Goal: Communication & Community: Share content

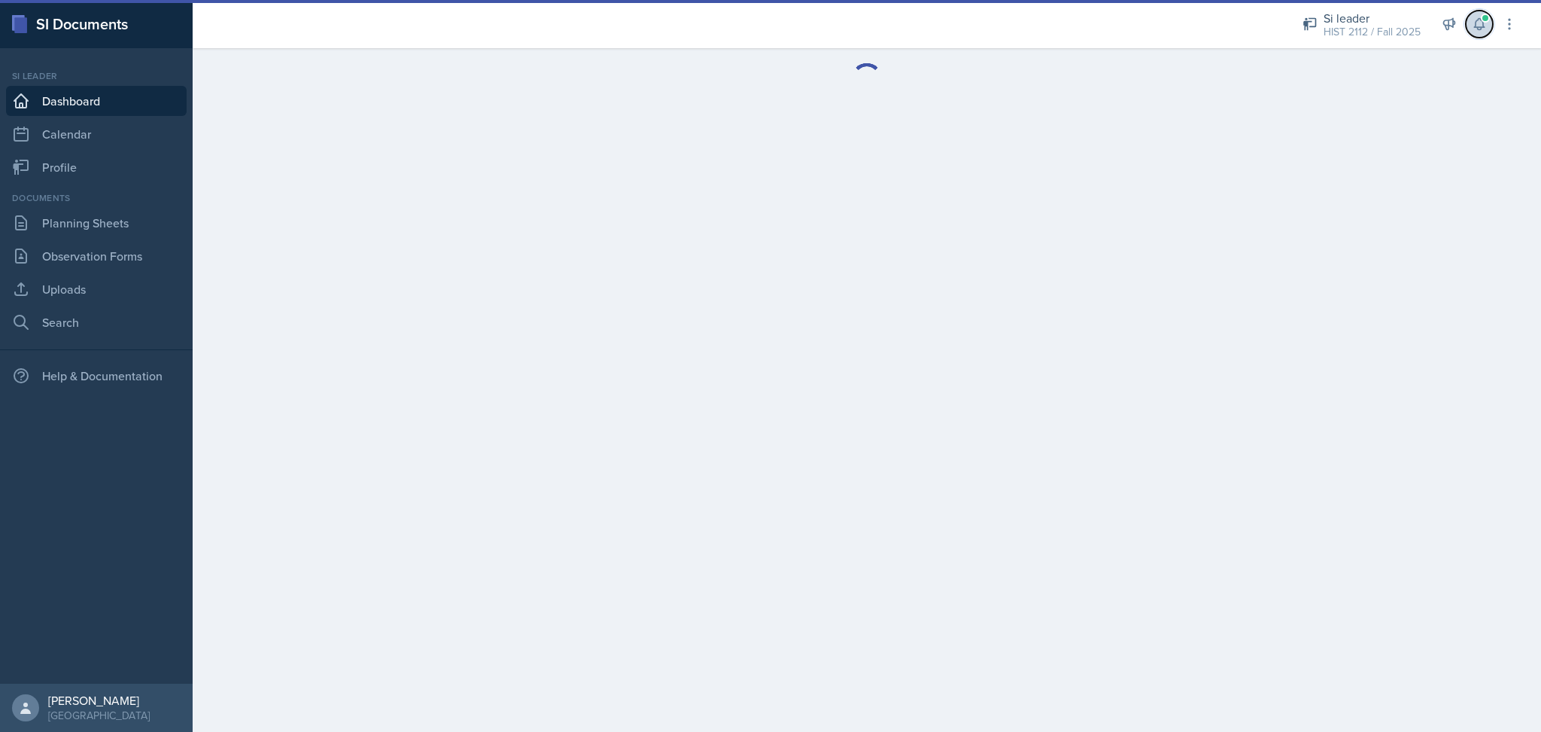
click at [1487, 23] on button at bounding box center [1479, 24] width 27 height 27
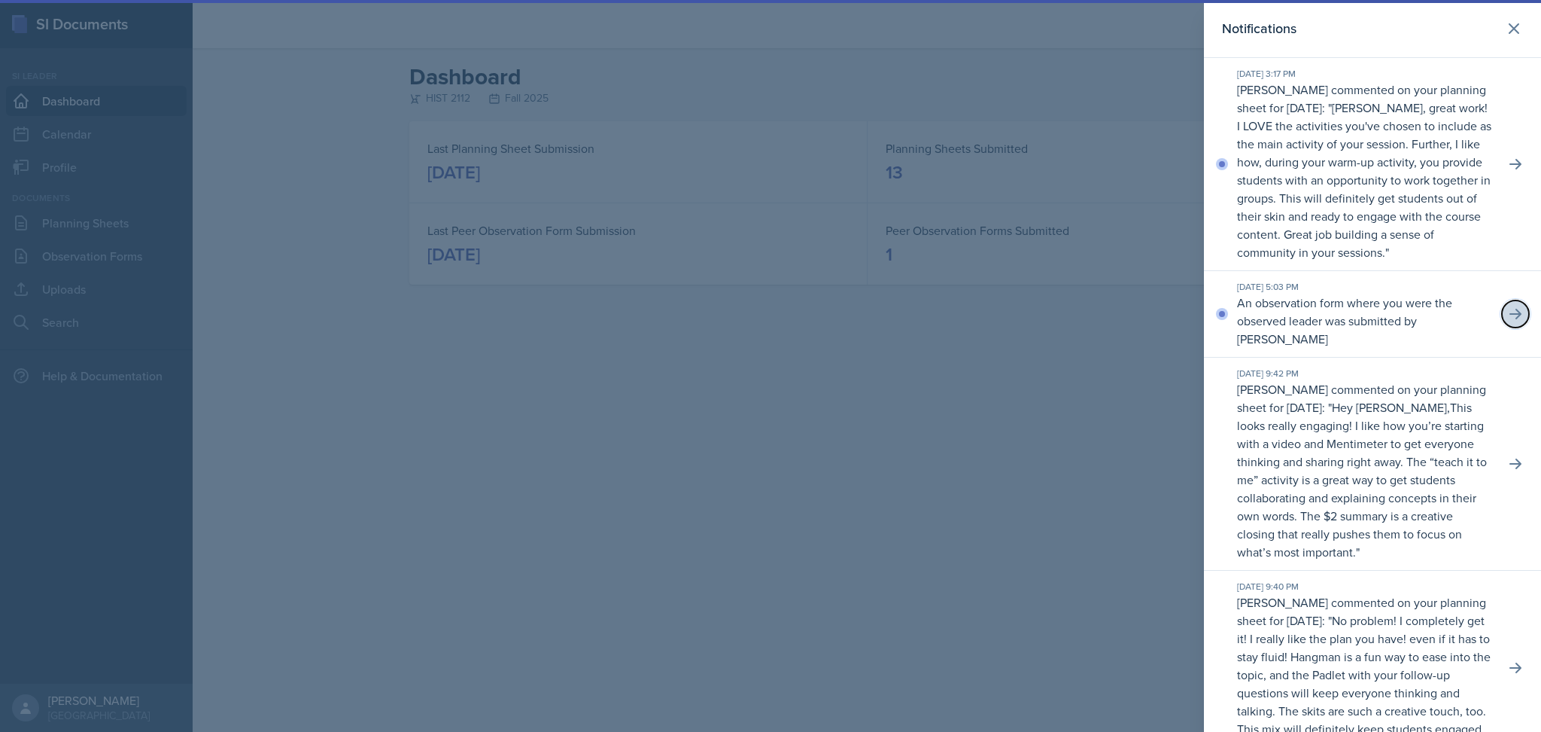
click at [1502, 323] on button at bounding box center [1515, 313] width 27 height 27
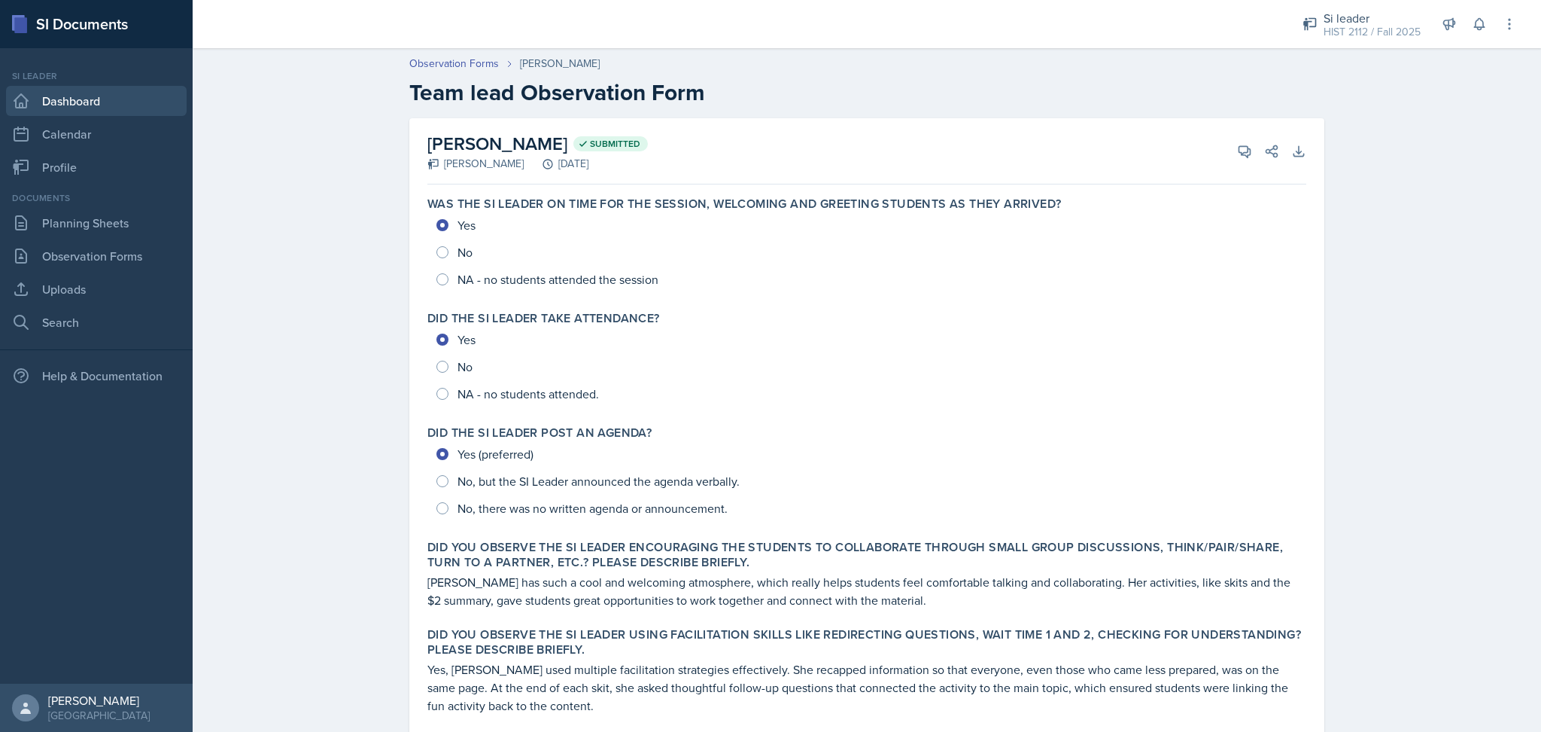
click at [63, 99] on link "Dashboard" at bounding box center [96, 101] width 181 height 30
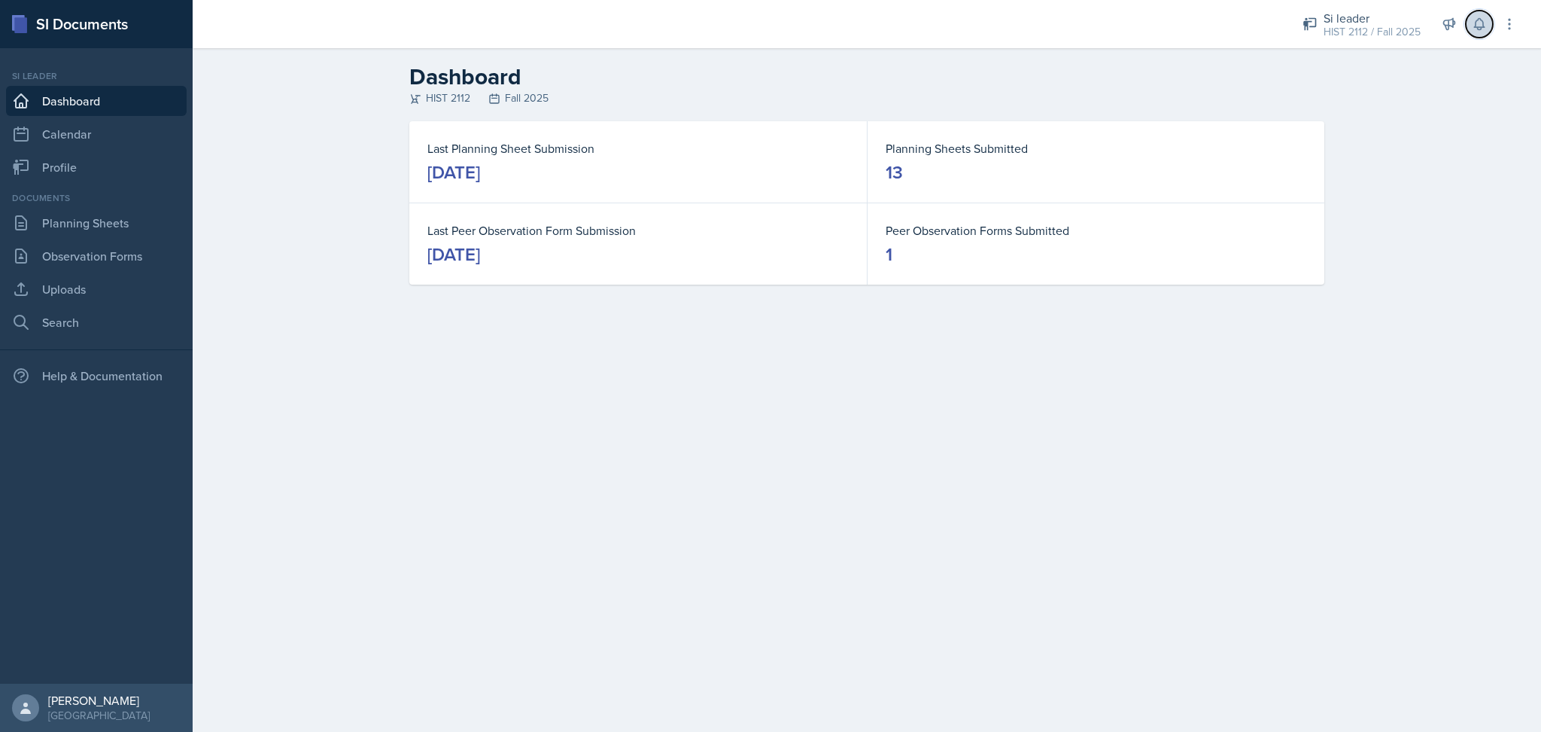
click at [1474, 28] on icon at bounding box center [1479, 24] width 15 height 15
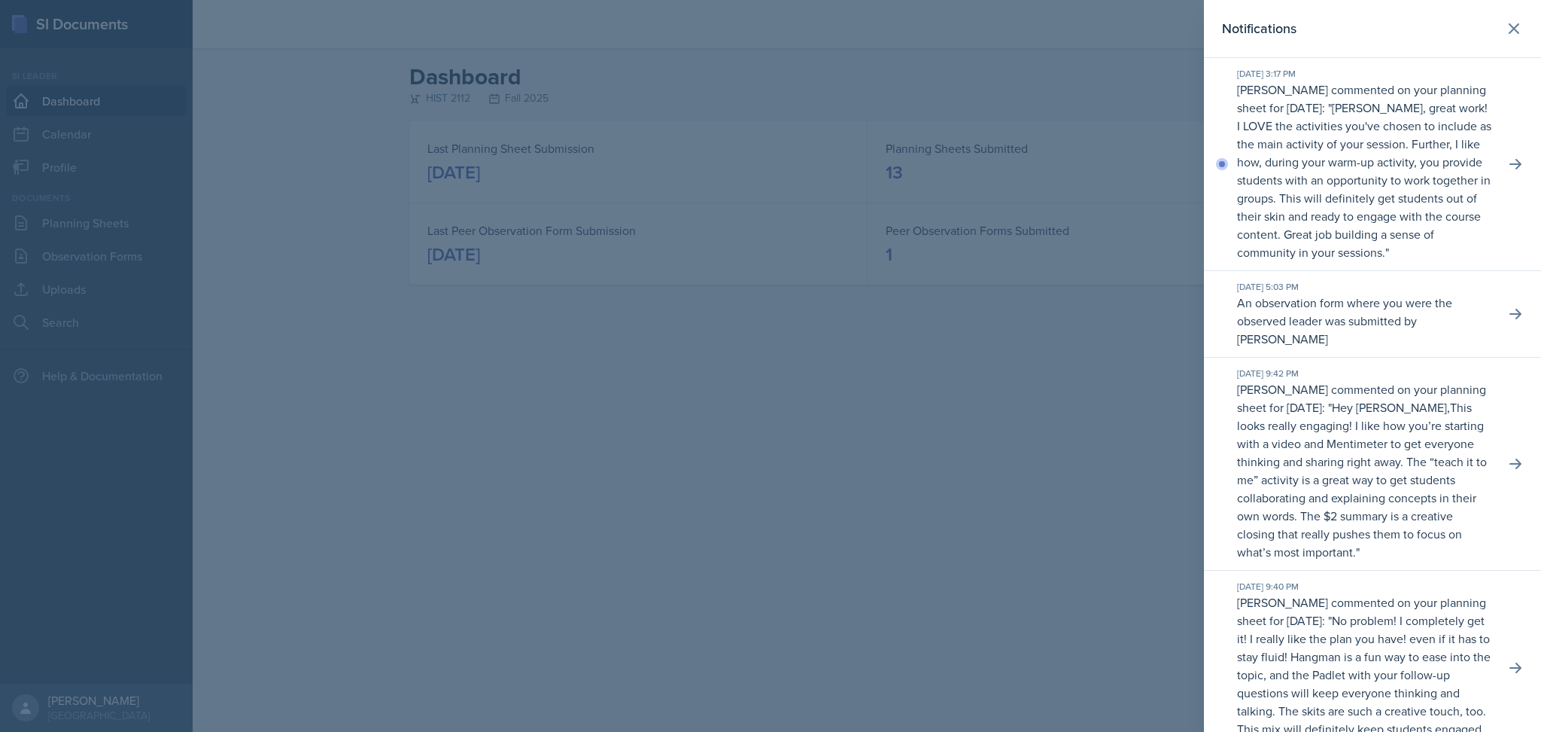
click at [1404, 175] on p "[PERSON_NAME], great work! I LOVE the activities you've chosen to include as th…" at bounding box center [1364, 179] width 254 height 161
click at [1508, 172] on icon at bounding box center [1515, 164] width 15 height 15
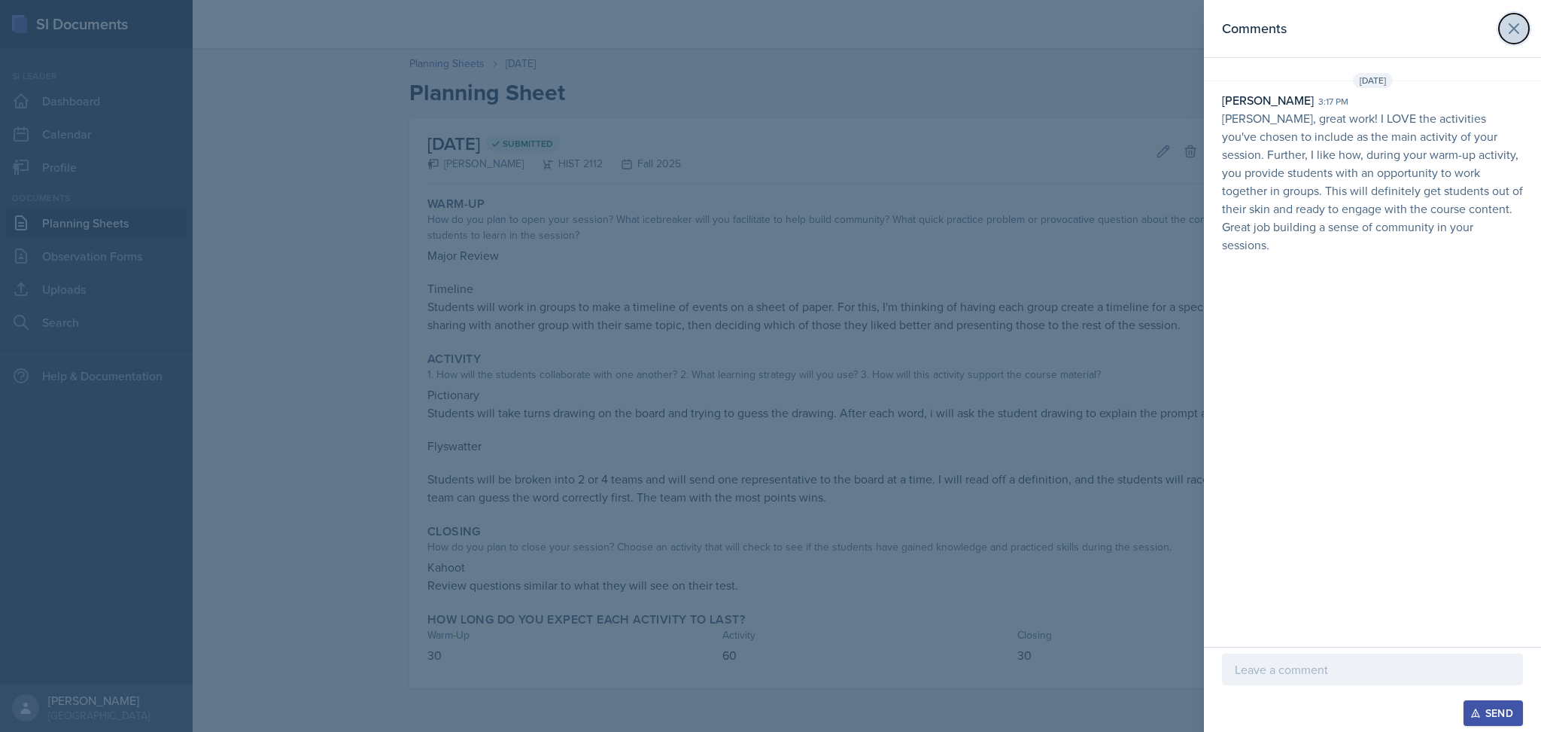
click at [1517, 29] on icon at bounding box center [1514, 29] width 18 height 18
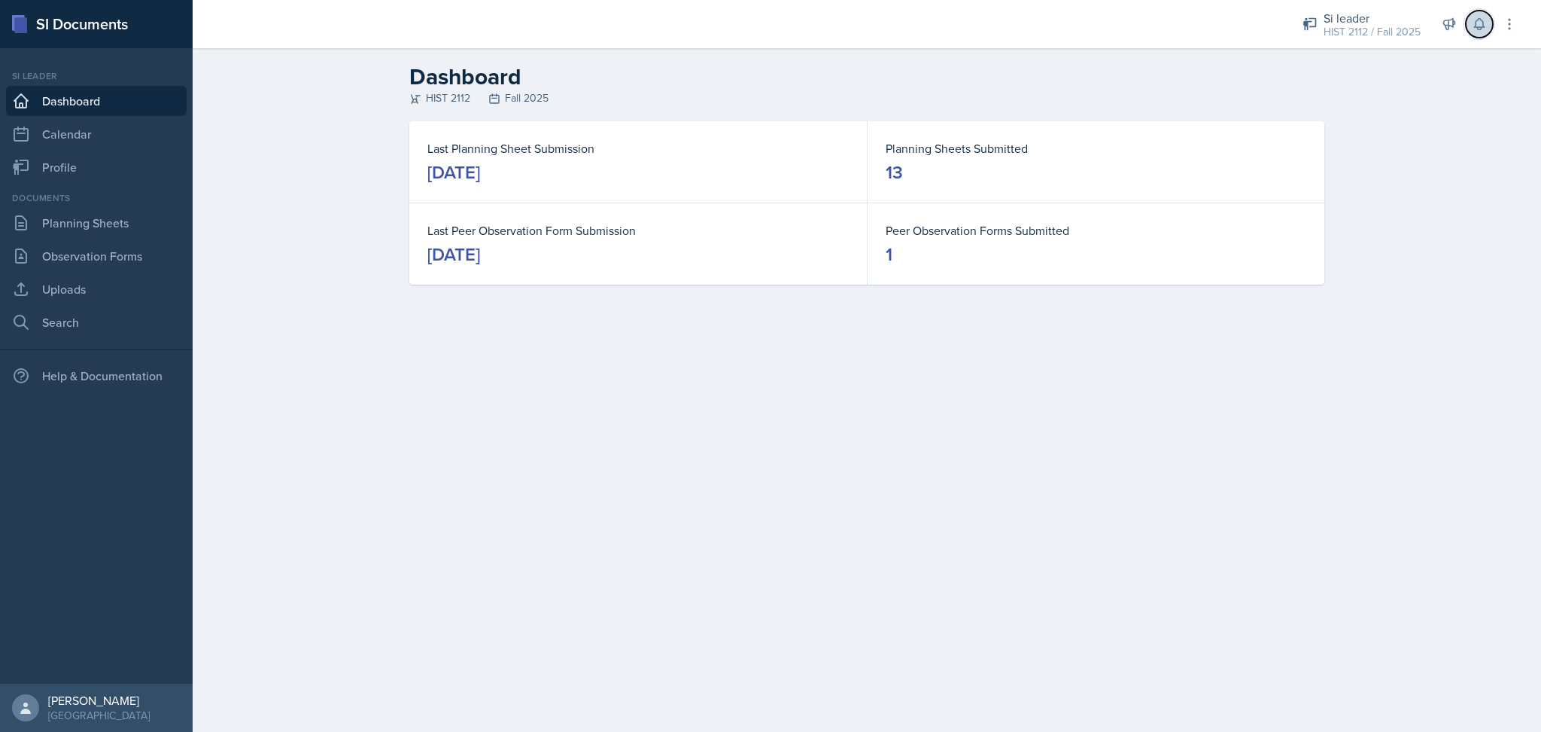
click at [1477, 29] on icon at bounding box center [1479, 24] width 15 height 15
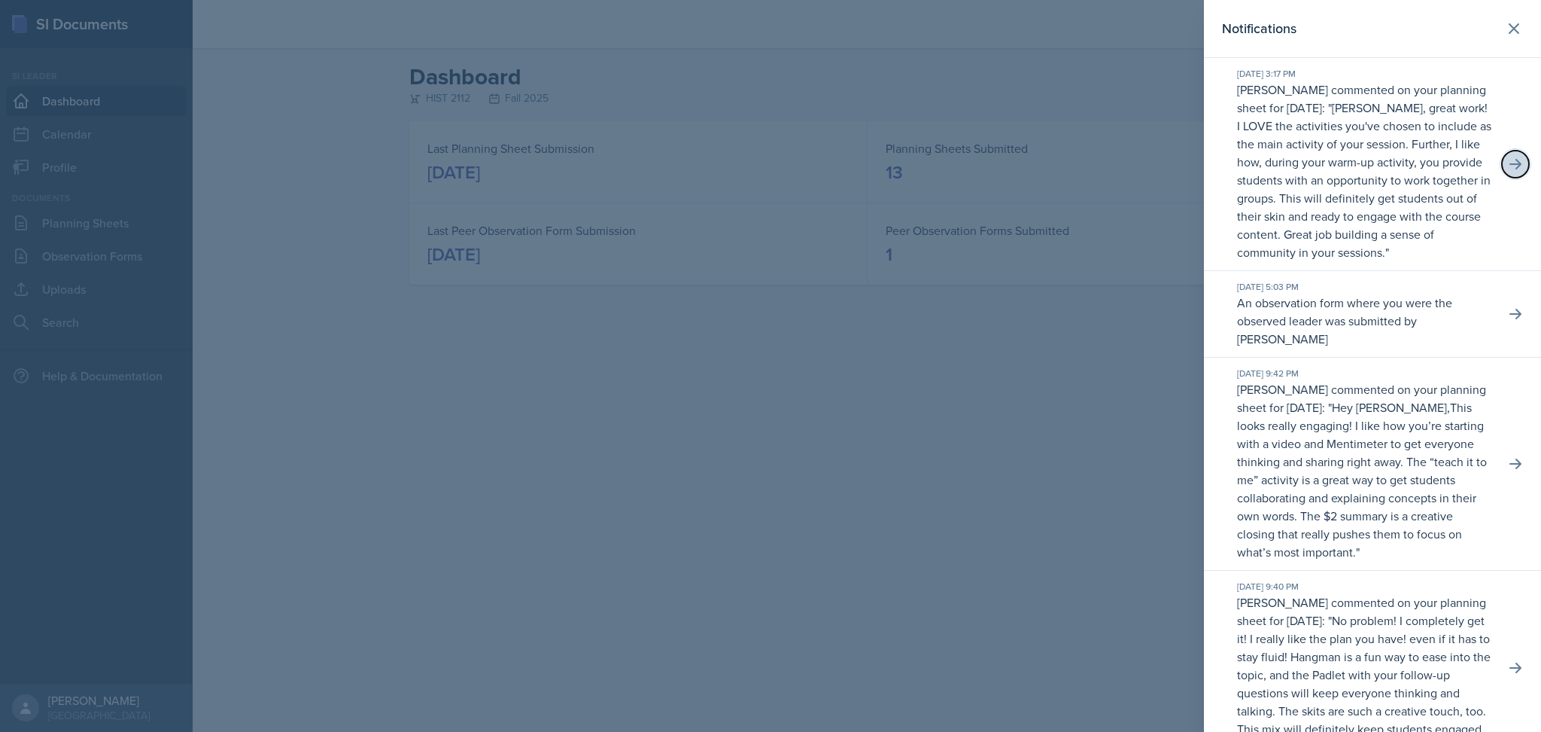
click at [1502, 178] on button at bounding box center [1515, 164] width 27 height 27
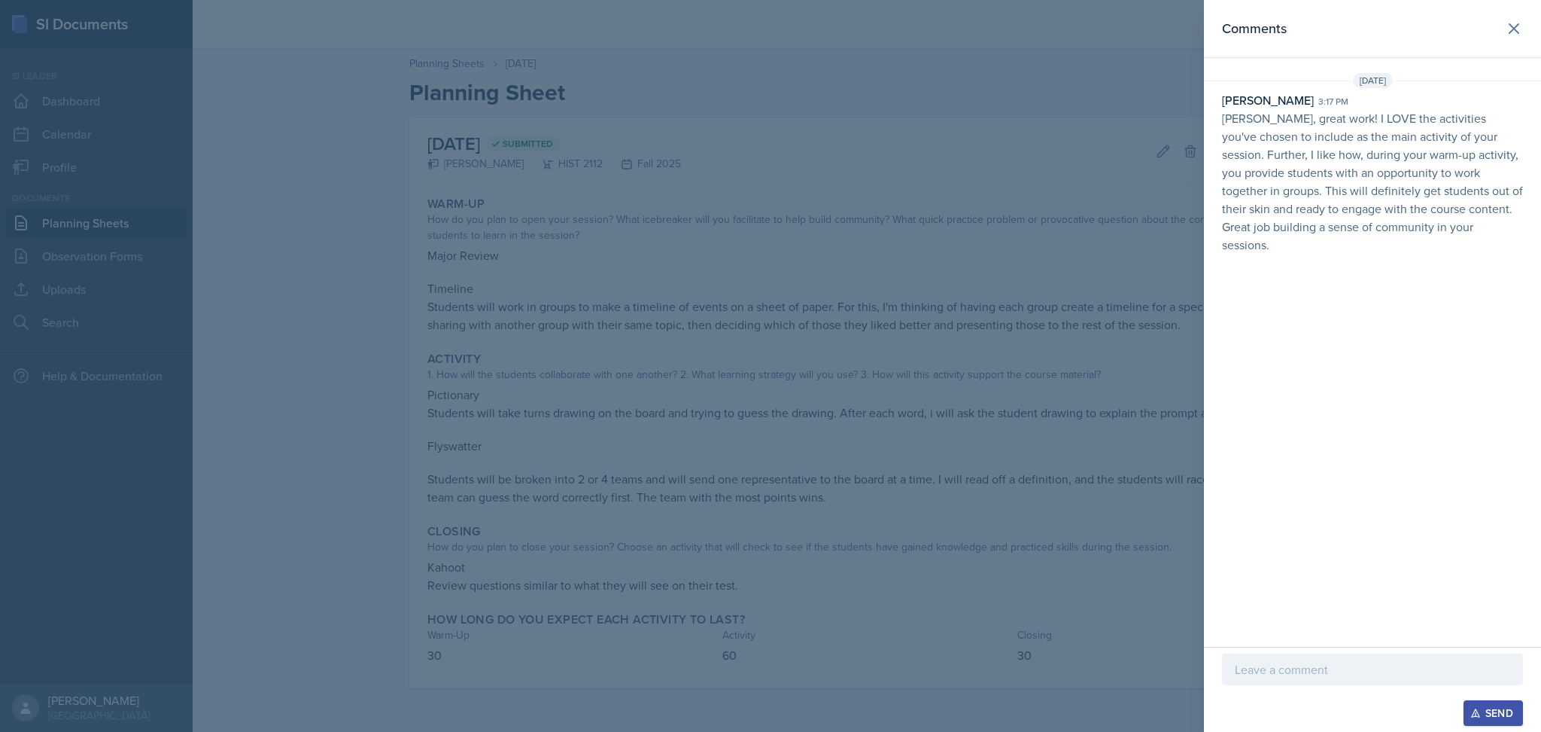
click at [1334, 675] on p at bounding box center [1372, 669] width 275 height 18
click at [1493, 711] on div "Send" at bounding box center [1494, 713] width 40 height 12
click at [1504, 25] on button at bounding box center [1514, 29] width 30 height 30
